Goal: Task Accomplishment & Management: Manage account settings

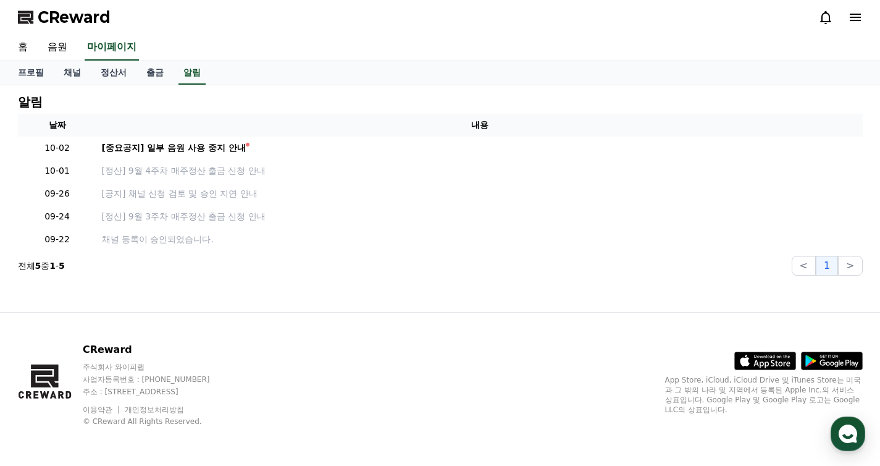
click at [85, 19] on span "CReward" at bounding box center [74, 17] width 73 height 20
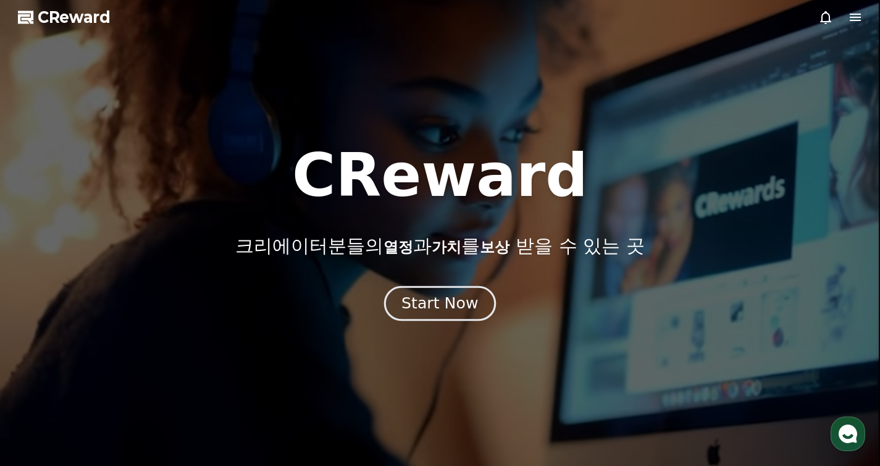
click at [455, 293] on div "Start Now" at bounding box center [440, 303] width 77 height 21
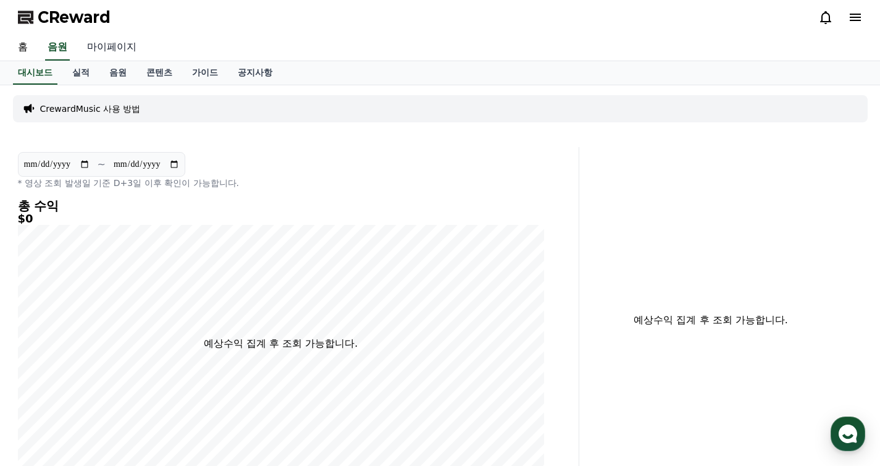
click at [96, 45] on link "마이페이지" at bounding box center [111, 48] width 69 height 26
select select "**********"
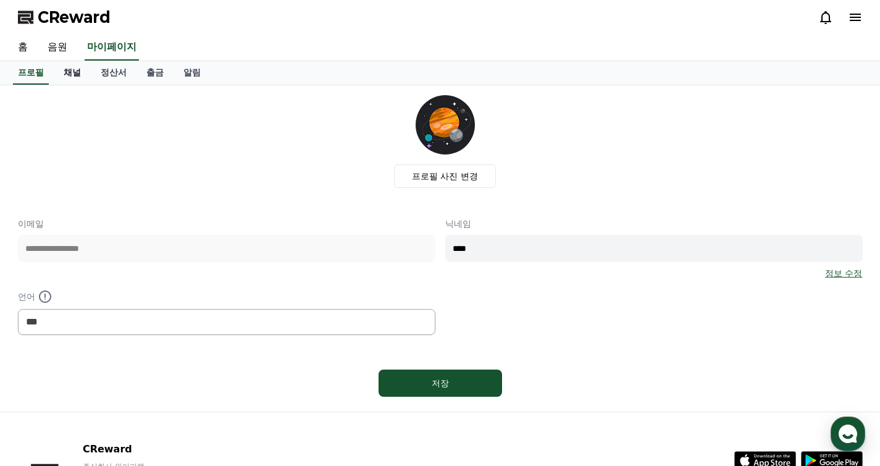
click at [57, 68] on link "채널" at bounding box center [72, 72] width 37 height 23
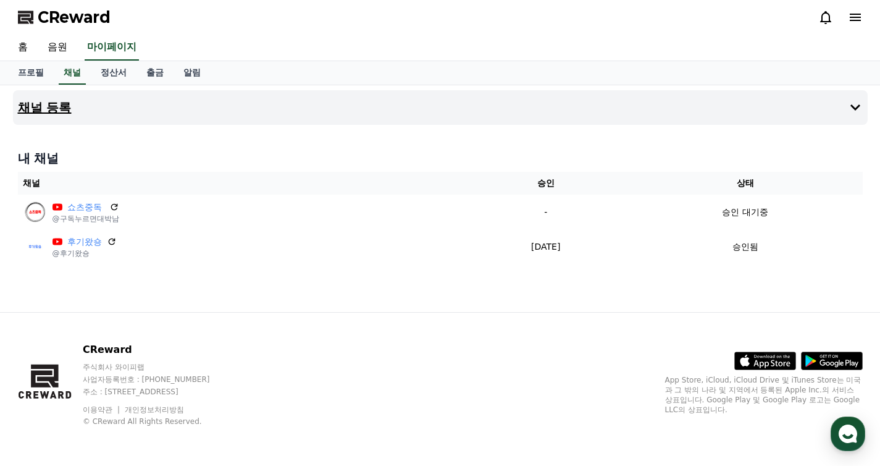
click at [421, 108] on button "채널 등록" at bounding box center [440, 107] width 855 height 35
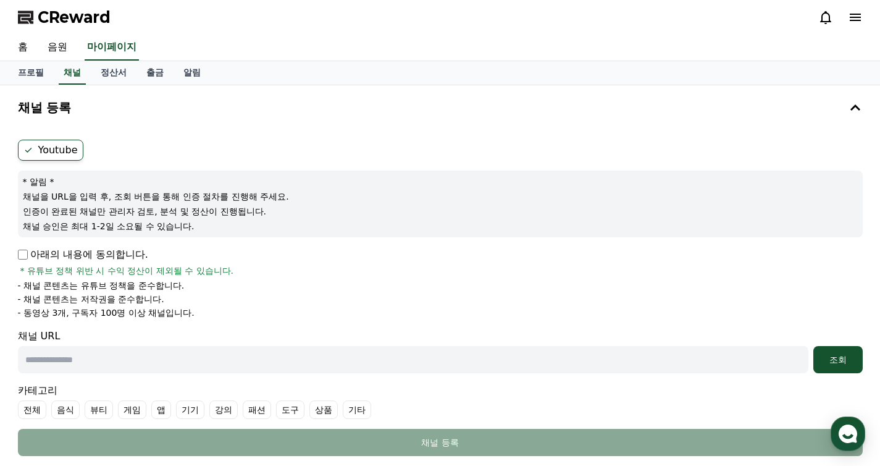
scroll to position [17, 0]
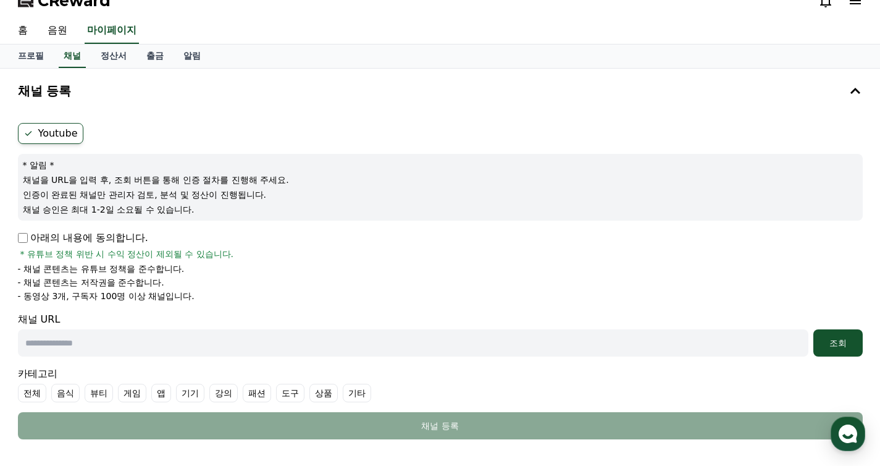
click at [116, 338] on input "text" at bounding box center [413, 342] width 791 height 27
paste input "**********"
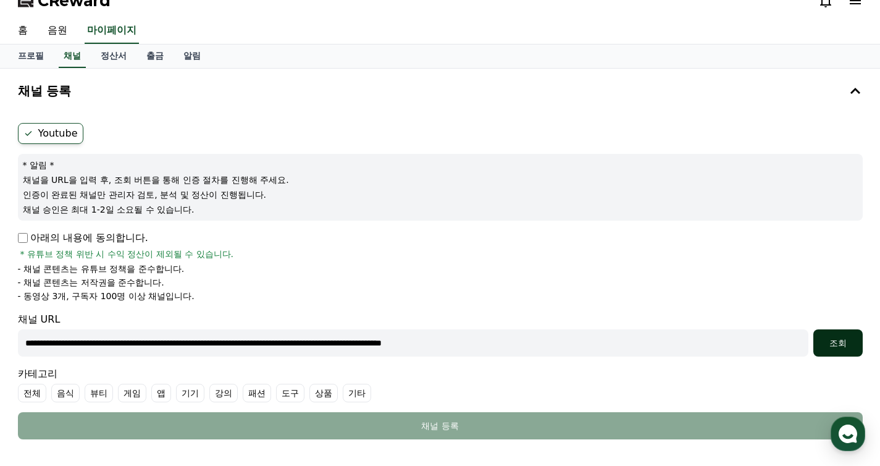
type input "**********"
click at [827, 340] on div "조회" at bounding box center [839, 343] width 40 height 12
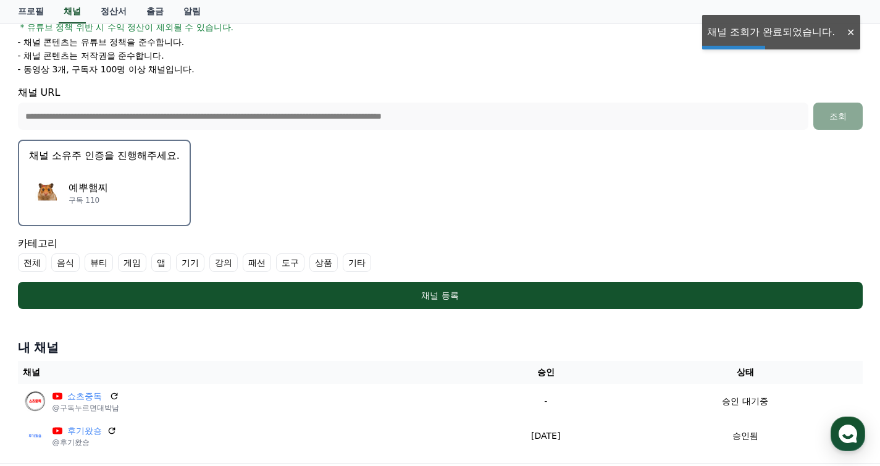
scroll to position [246, 0]
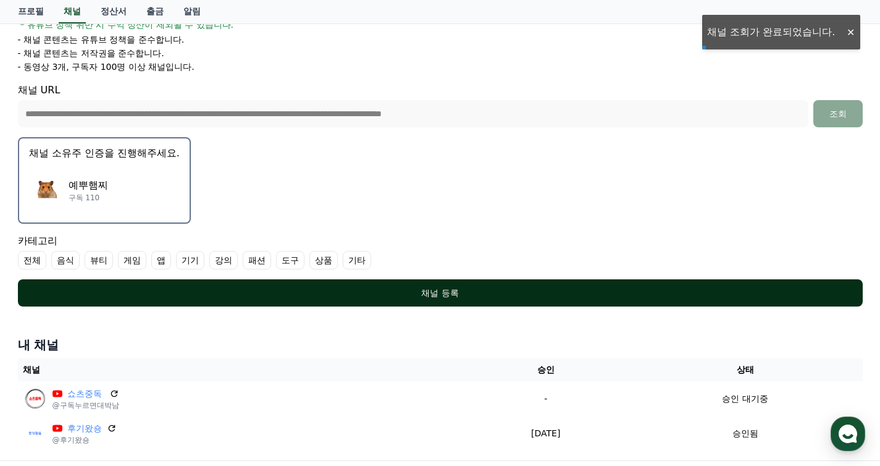
click at [282, 293] on div "채널 등록" at bounding box center [441, 293] width 796 height 12
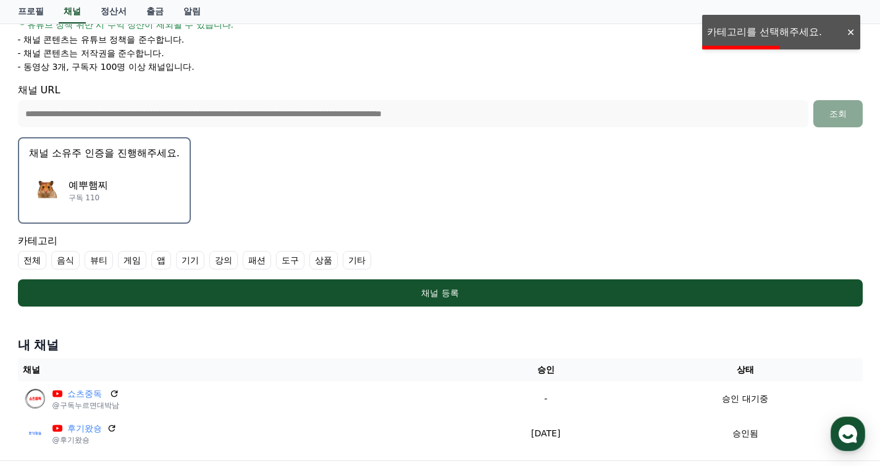
click at [30, 265] on label "전체" at bounding box center [32, 260] width 28 height 19
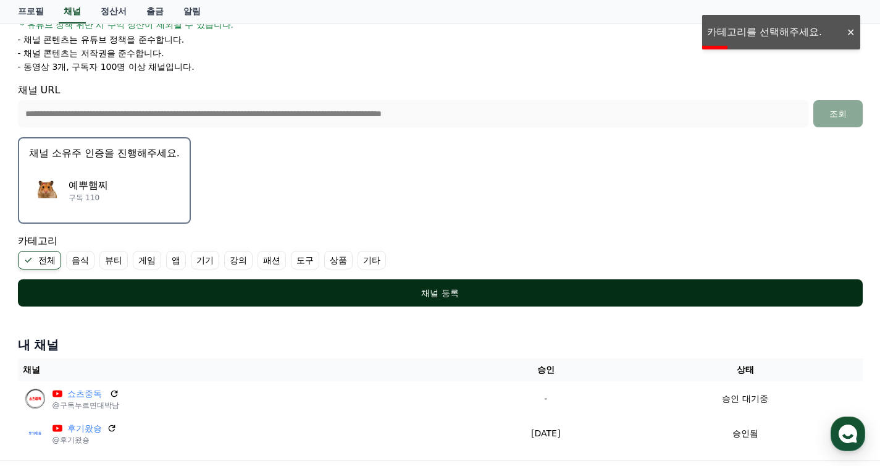
click at [134, 292] on div "채널 등록" at bounding box center [441, 293] width 796 height 12
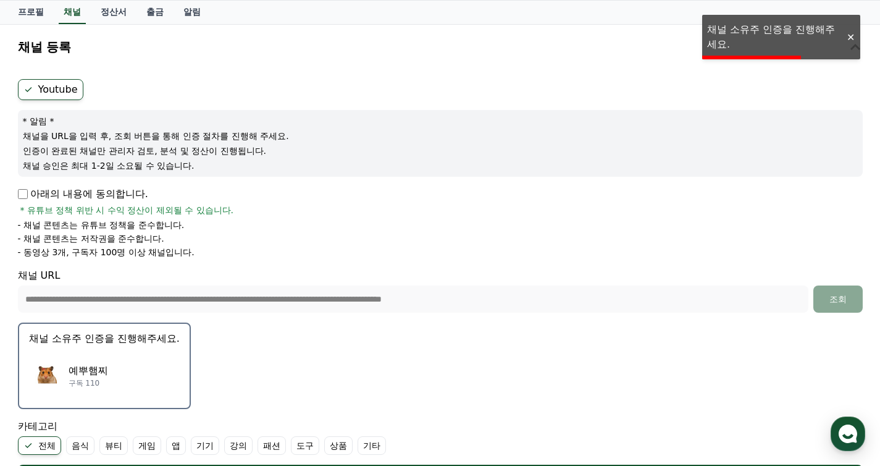
scroll to position [107, 0]
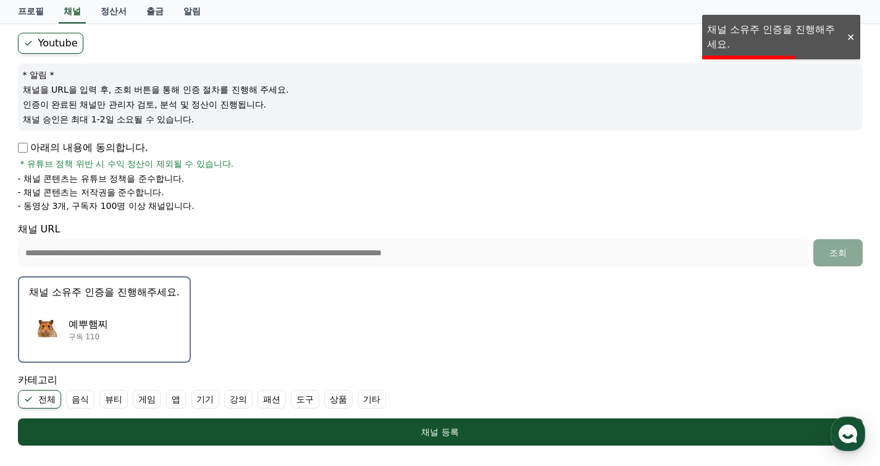
click at [101, 346] on div "예뿌햄찌 구독 110" at bounding box center [104, 329] width 151 height 49
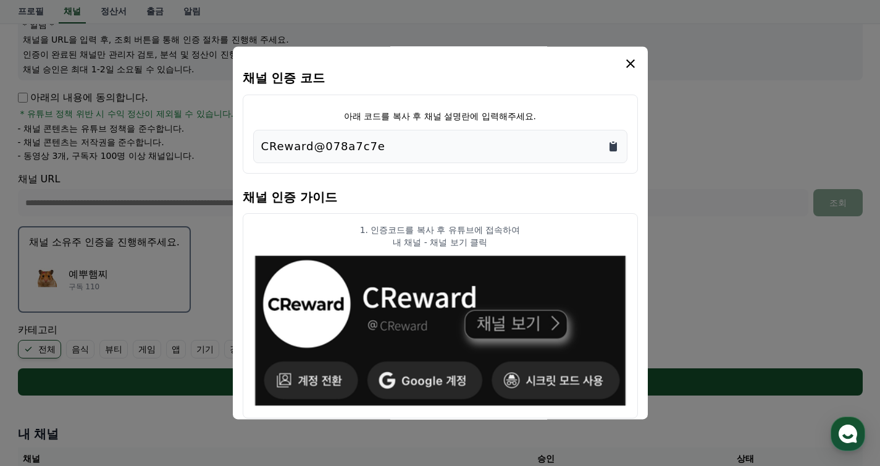
scroll to position [117, 0]
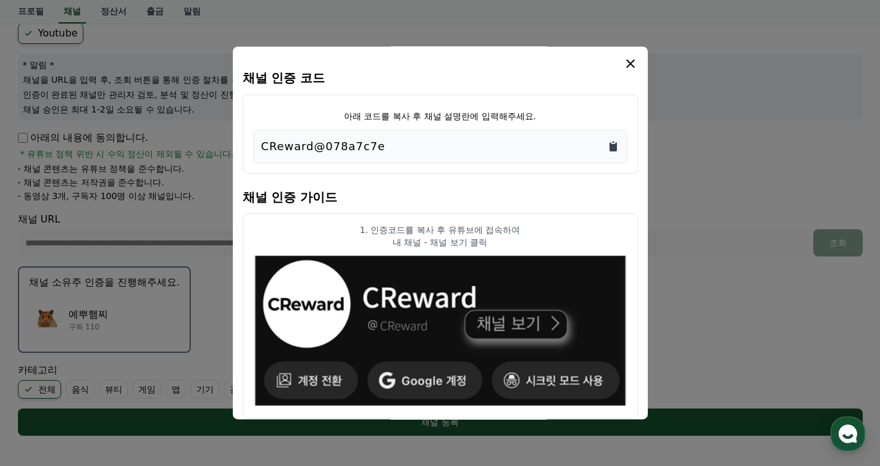
click at [608, 150] on icon "Copy to clipboard" at bounding box center [613, 146] width 12 height 12
click at [631, 65] on icon "modal" at bounding box center [630, 63] width 9 height 9
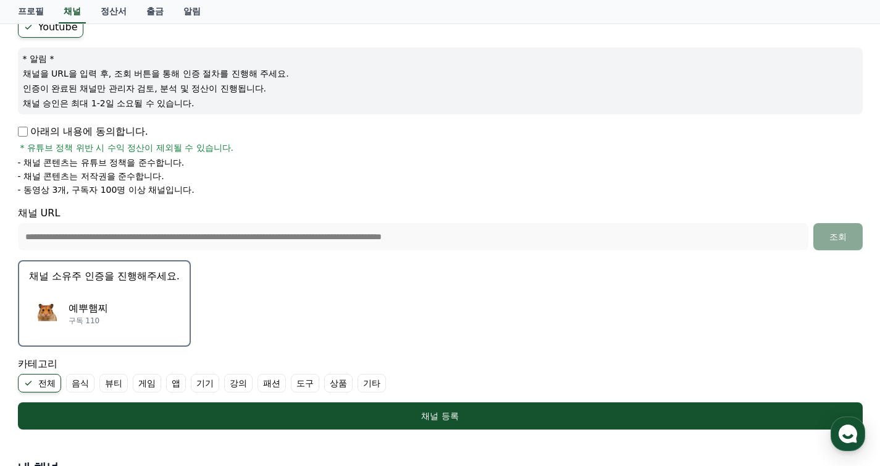
scroll to position [357, 0]
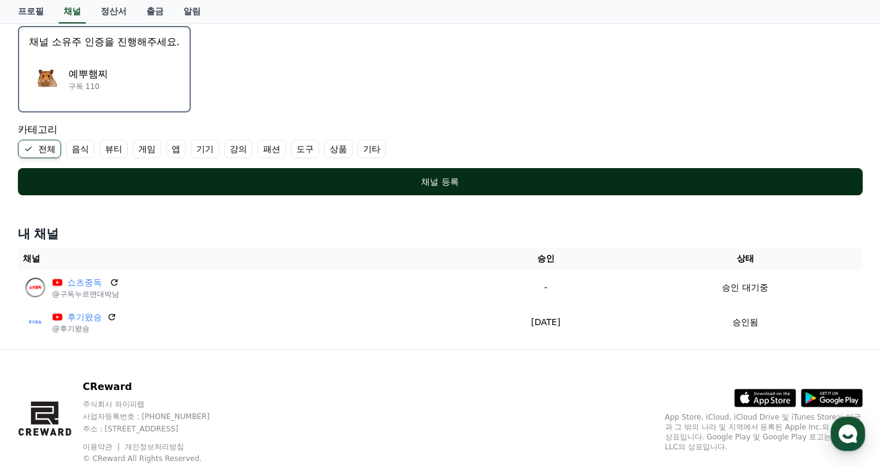
click at [535, 172] on button "채널 등록" at bounding box center [440, 181] width 845 height 27
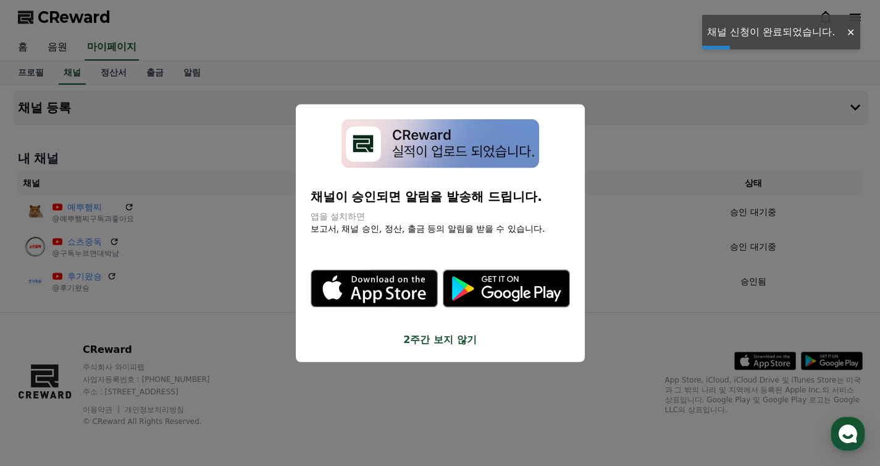
click at [724, 142] on button "close modal" at bounding box center [440, 233] width 880 height 466
